Goal: Task Accomplishment & Management: Manage account settings

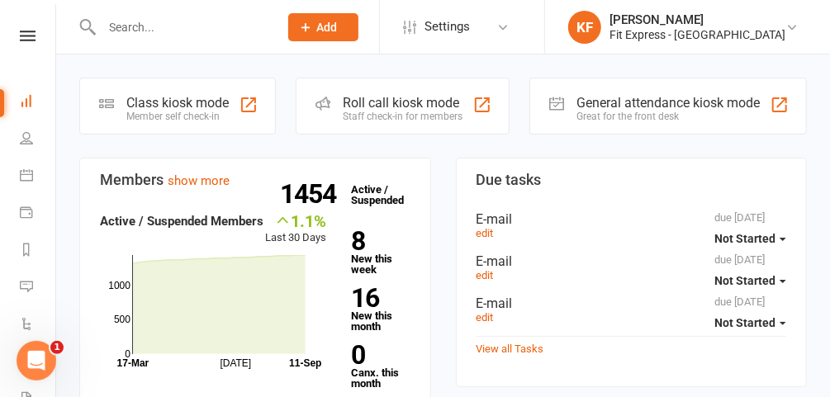
click at [21, 35] on icon at bounding box center [28, 36] width 16 height 11
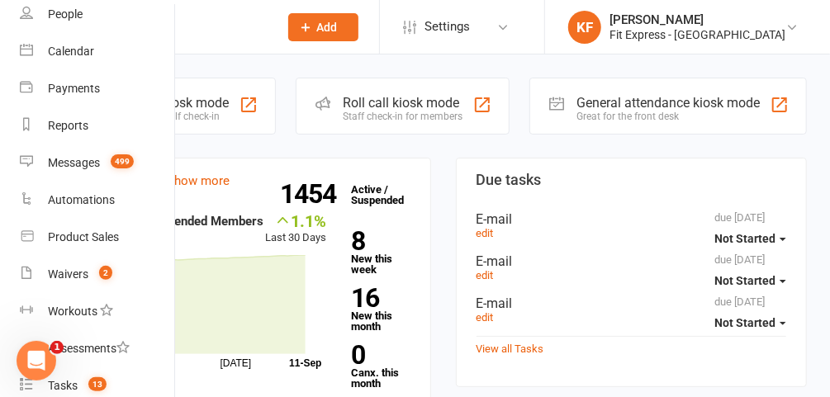
scroll to position [112, 0]
click at [74, 281] on link "Waivers 2" at bounding box center [98, 273] width 156 height 37
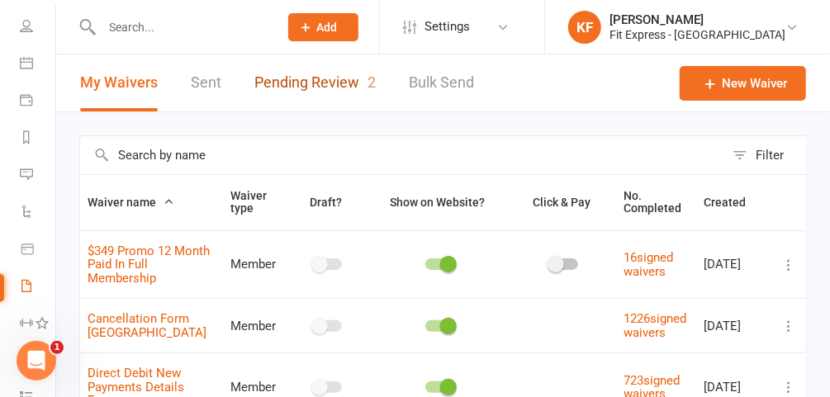
click at [346, 87] on link "Pending Review 2" at bounding box center [314, 83] width 121 height 57
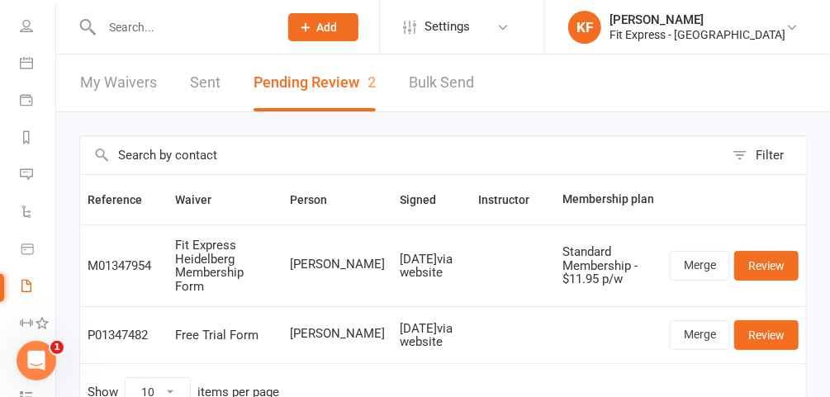
click at [799, 26] on link "KF [PERSON_NAME] Fit Express - [GEOGRAPHIC_DATA]" at bounding box center [685, 27] width 235 height 33
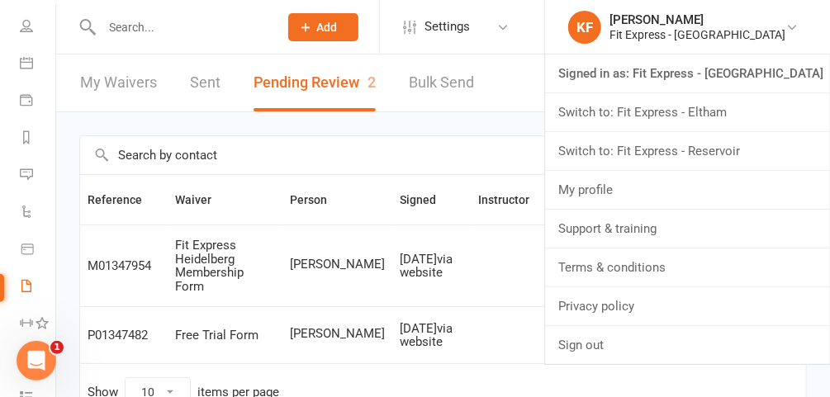
click at [713, 152] on link "Switch to: Fit Express - Reservoir" at bounding box center [687, 151] width 285 height 38
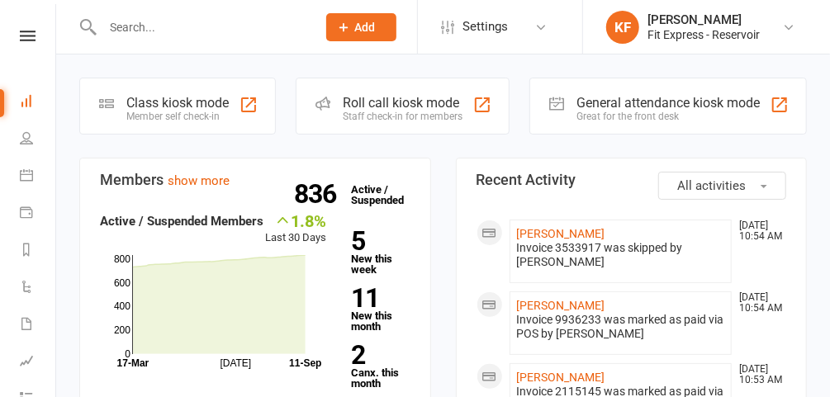
click at [791, 26] on icon at bounding box center [788, 27] width 13 height 13
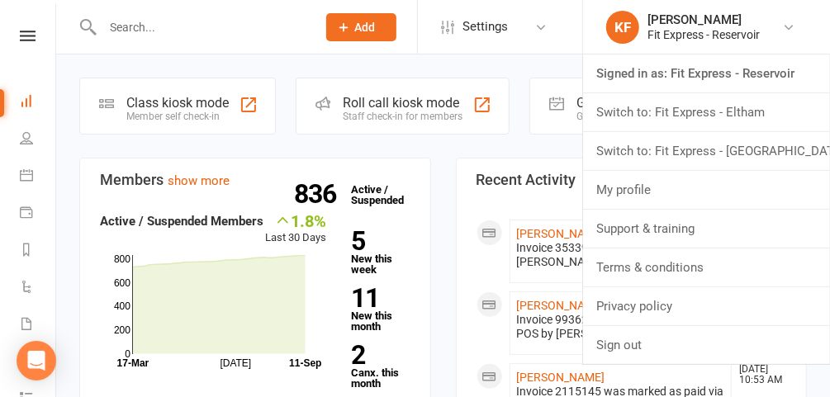
click at [730, 148] on link "Switch to: Fit Express - Heidelberg" at bounding box center [706, 151] width 247 height 38
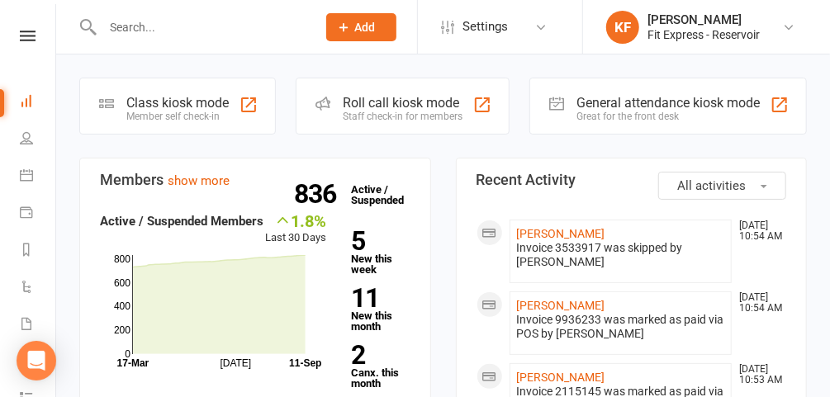
scroll to position [48, 0]
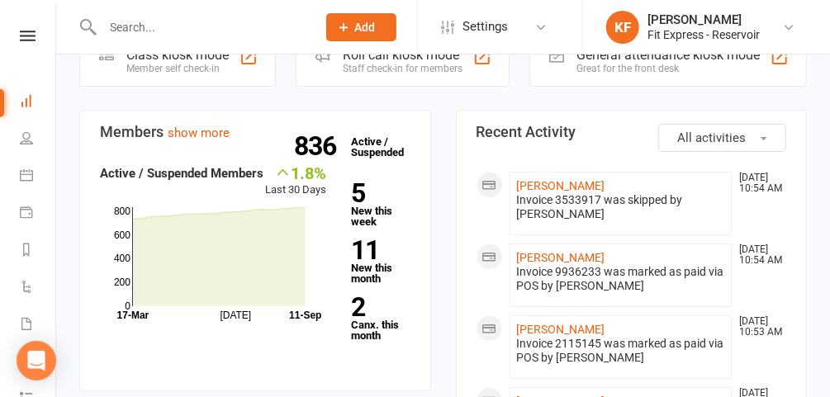
click at [25, 36] on icon at bounding box center [28, 36] width 16 height 11
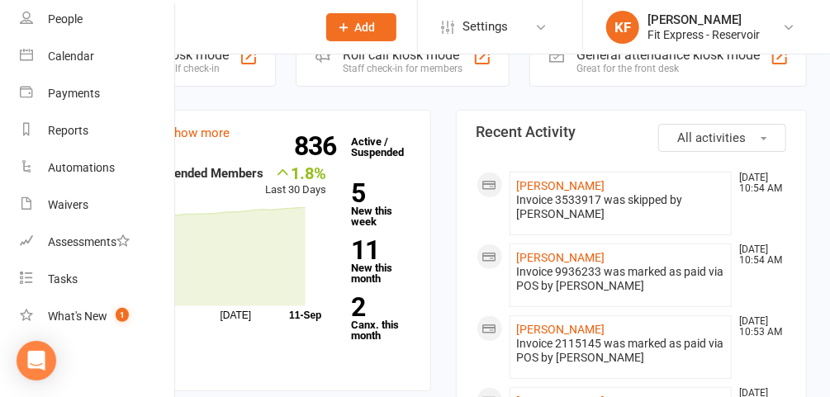
scroll to position [0, 0]
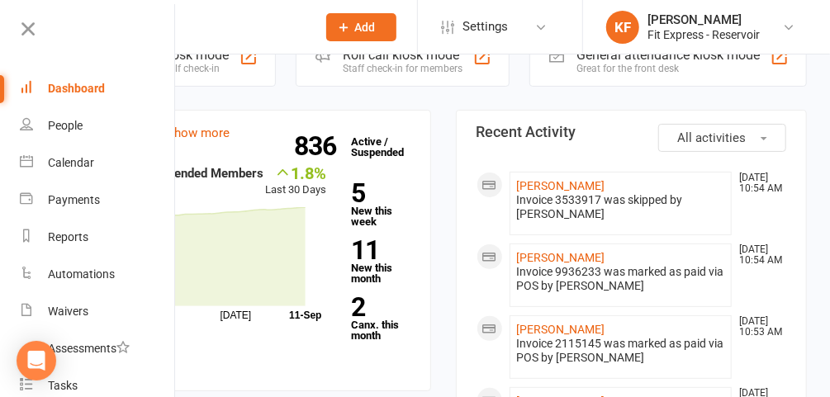
click at [32, 31] on icon at bounding box center [28, 28] width 23 height 23
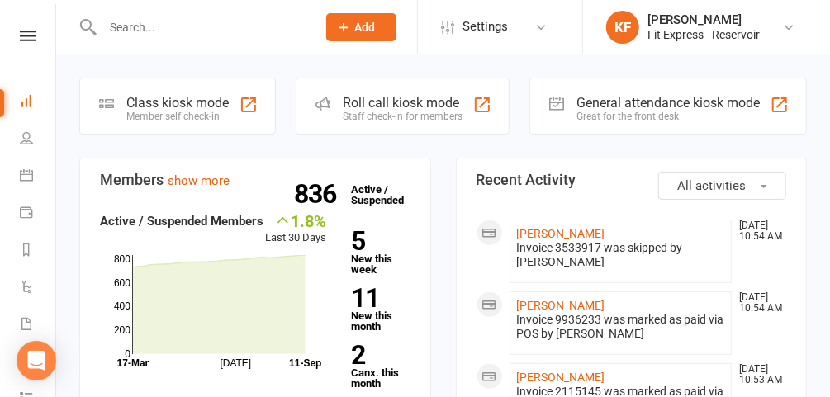
click at [213, 34] on input "text" at bounding box center [200, 27] width 207 height 23
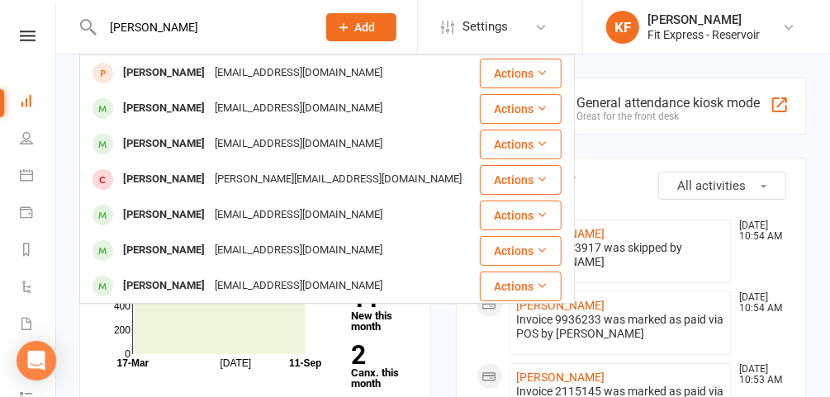
type input "patrick"
click at [191, 255] on div "Patrick Salameh" at bounding box center [164, 251] width 92 height 24
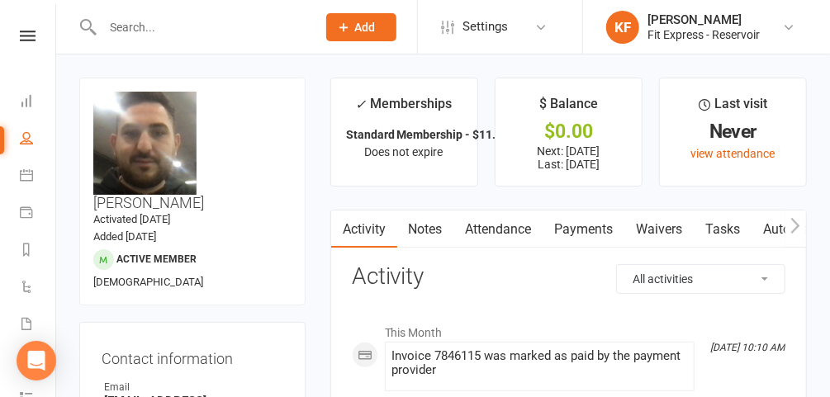
click at [580, 231] on link "Payments" at bounding box center [584, 230] width 82 height 38
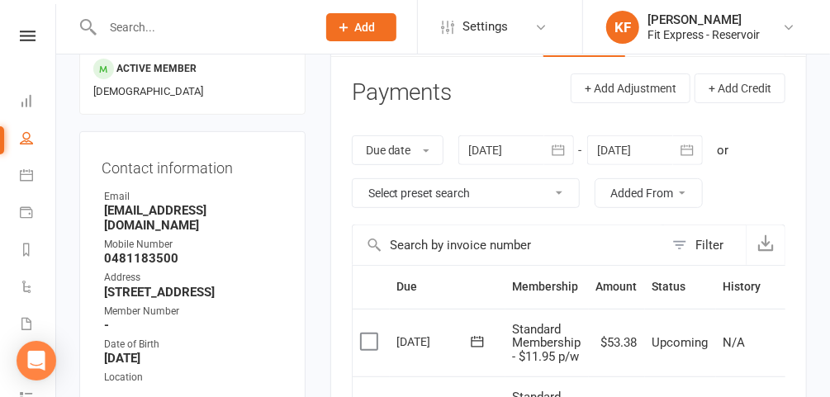
click at [503, 149] on div at bounding box center [516, 150] width 116 height 30
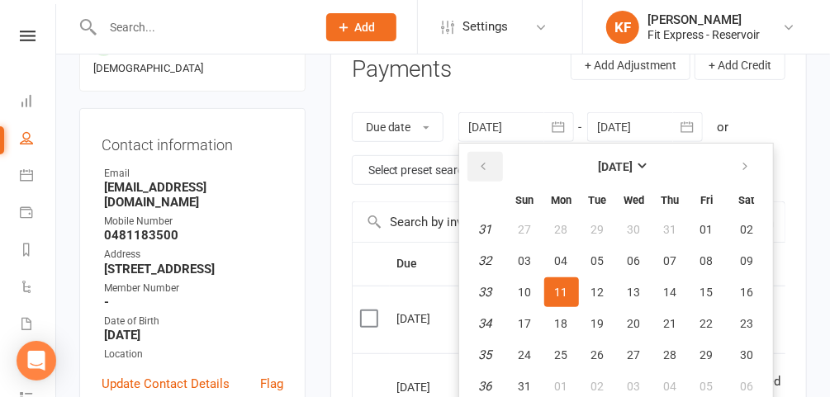
click at [476, 166] on button "button" at bounding box center [485, 167] width 36 height 30
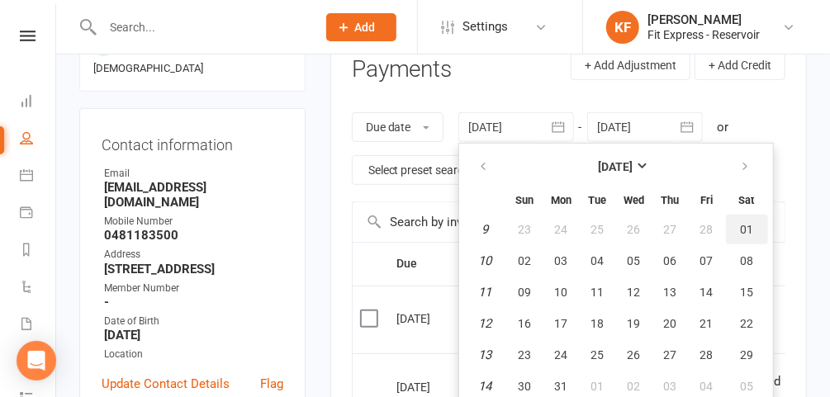
click at [753, 225] on button "01" at bounding box center [747, 230] width 42 height 30
type input "01 Mar 2025"
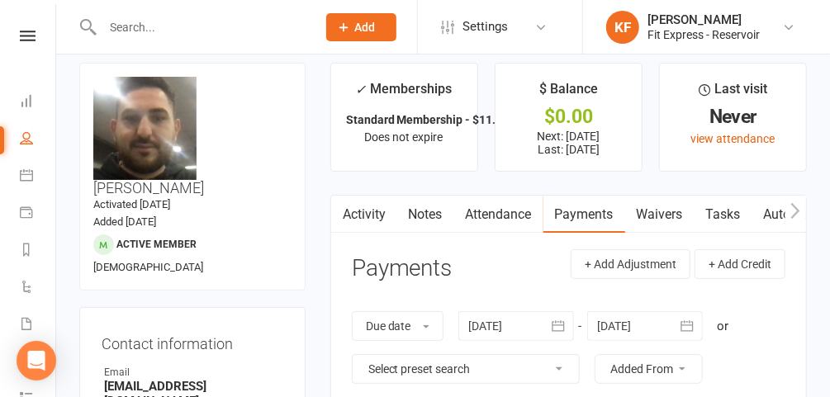
scroll to position [14, 0]
click at [786, 27] on icon at bounding box center [788, 27] width 13 height 13
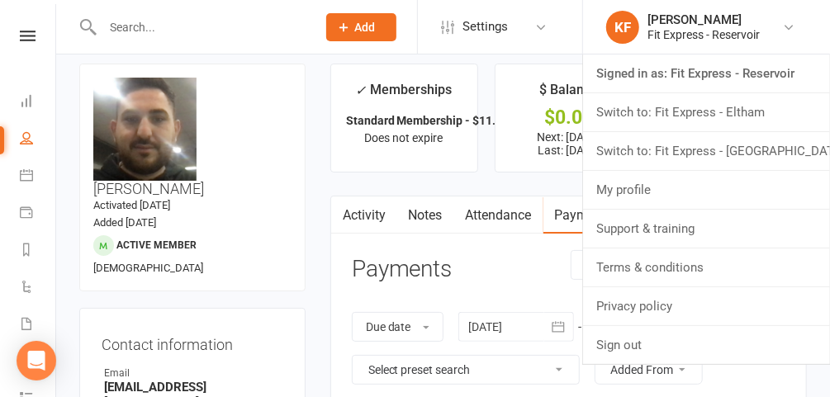
click at [717, 115] on link "Switch to: Fit Express - Eltham" at bounding box center [706, 112] width 247 height 38
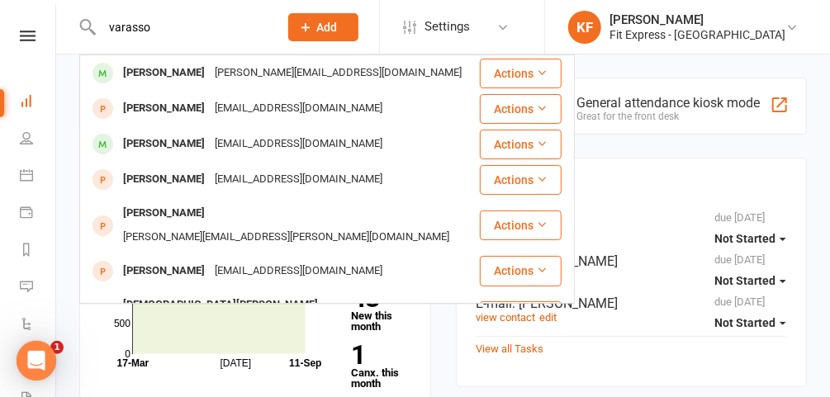
type input "varasso"
click at [183, 139] on div "Stephanie Varrasso" at bounding box center [164, 144] width 92 height 24
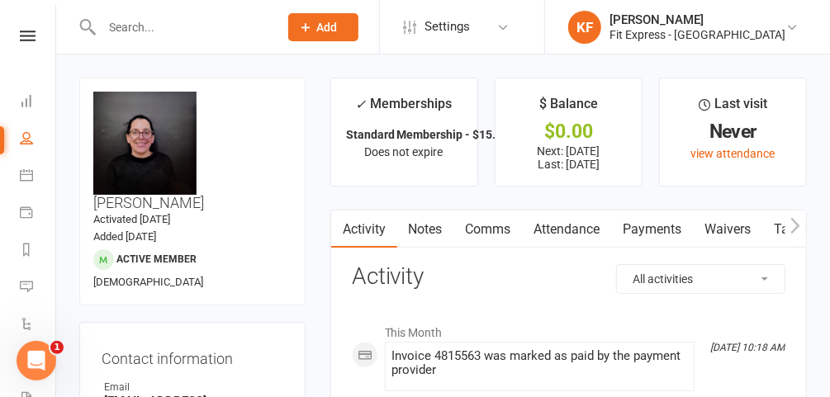
click at [25, 35] on icon at bounding box center [28, 36] width 16 height 11
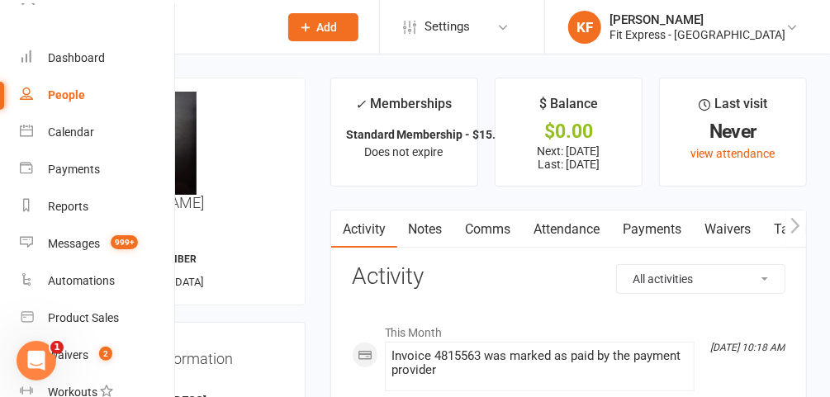
scroll to position [33, 0]
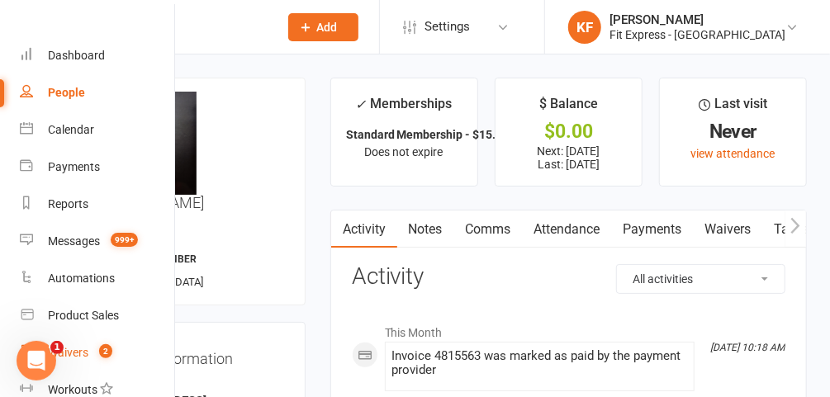
click at [101, 344] on link "Waivers 2" at bounding box center [98, 352] width 156 height 37
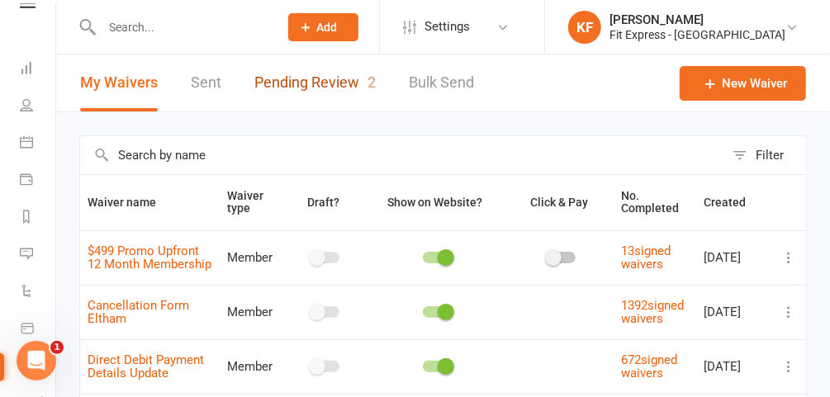
click at [343, 88] on link "Pending Review 2" at bounding box center [314, 83] width 121 height 57
